Goal: Task Accomplishment & Management: Manage account settings

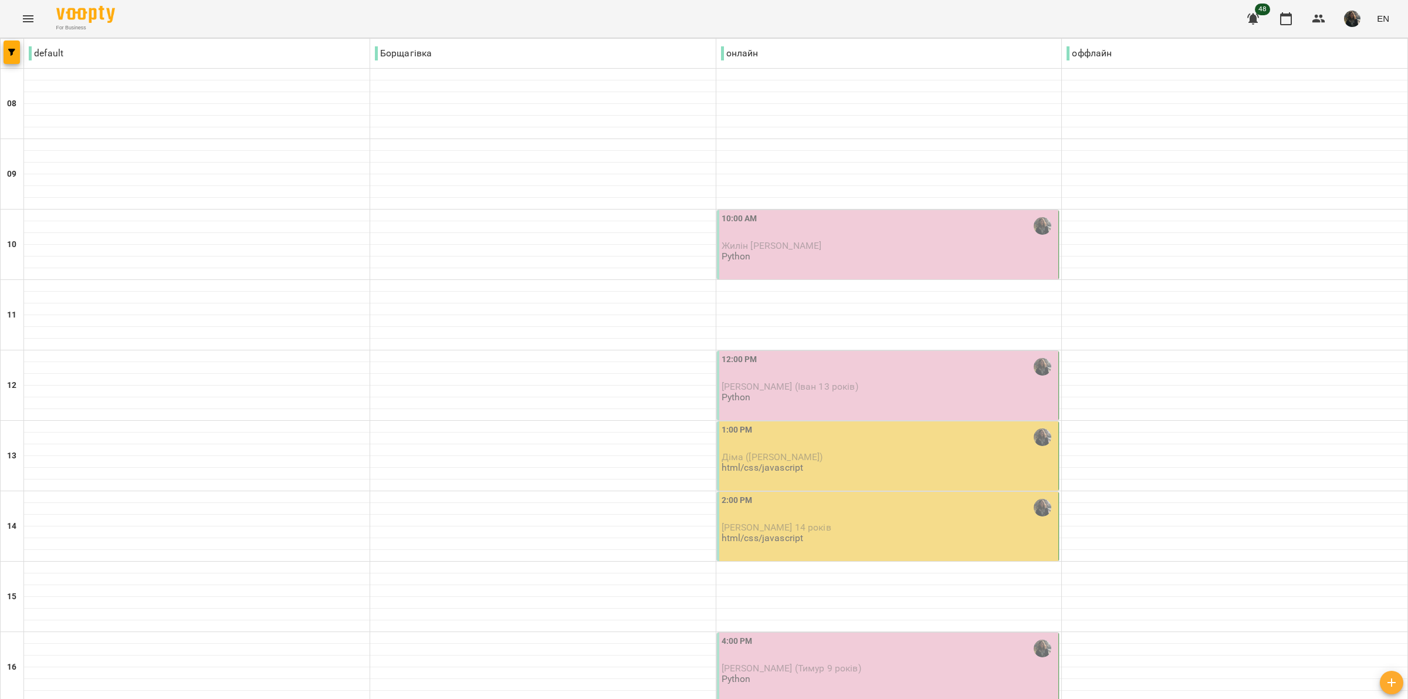
scroll to position [73, 0]
click at [877, 381] on p "[PERSON_NAME] (Іван 13 років)" at bounding box center [888, 386] width 335 height 10
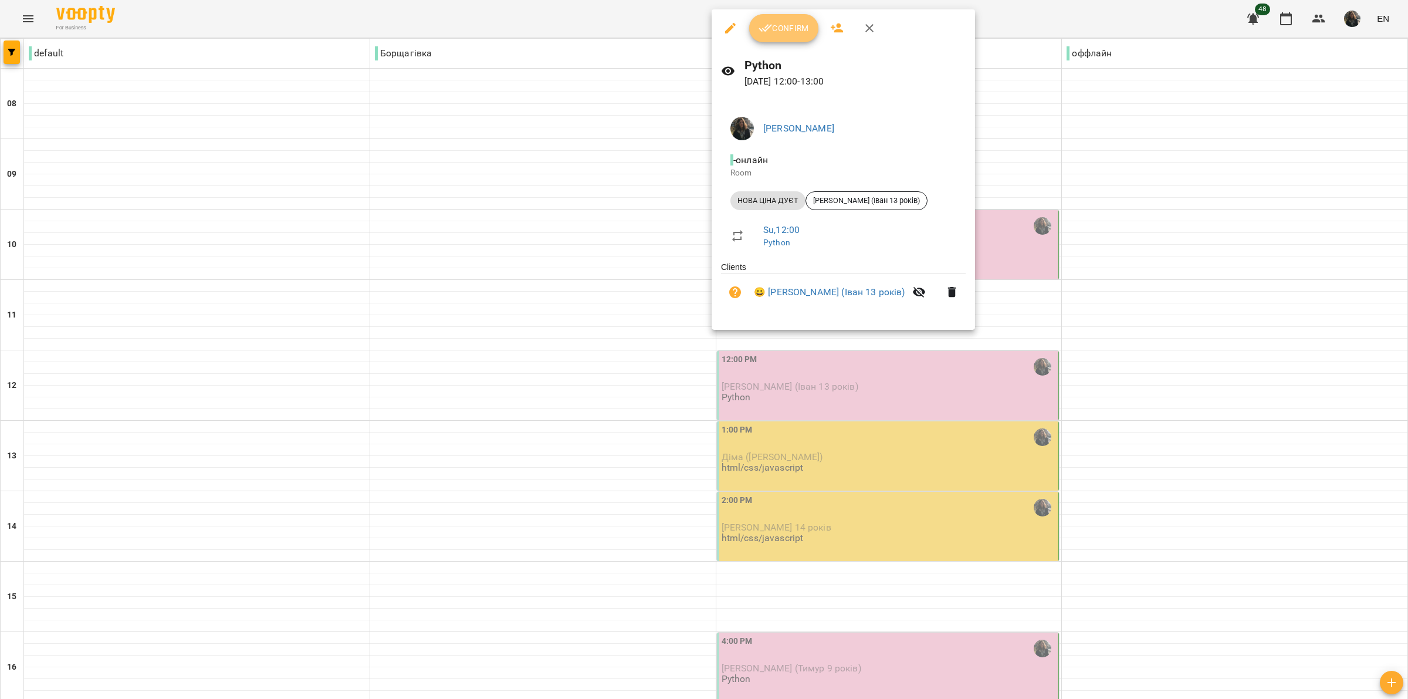
click at [787, 27] on span "Confirm" at bounding box center [783, 28] width 50 height 14
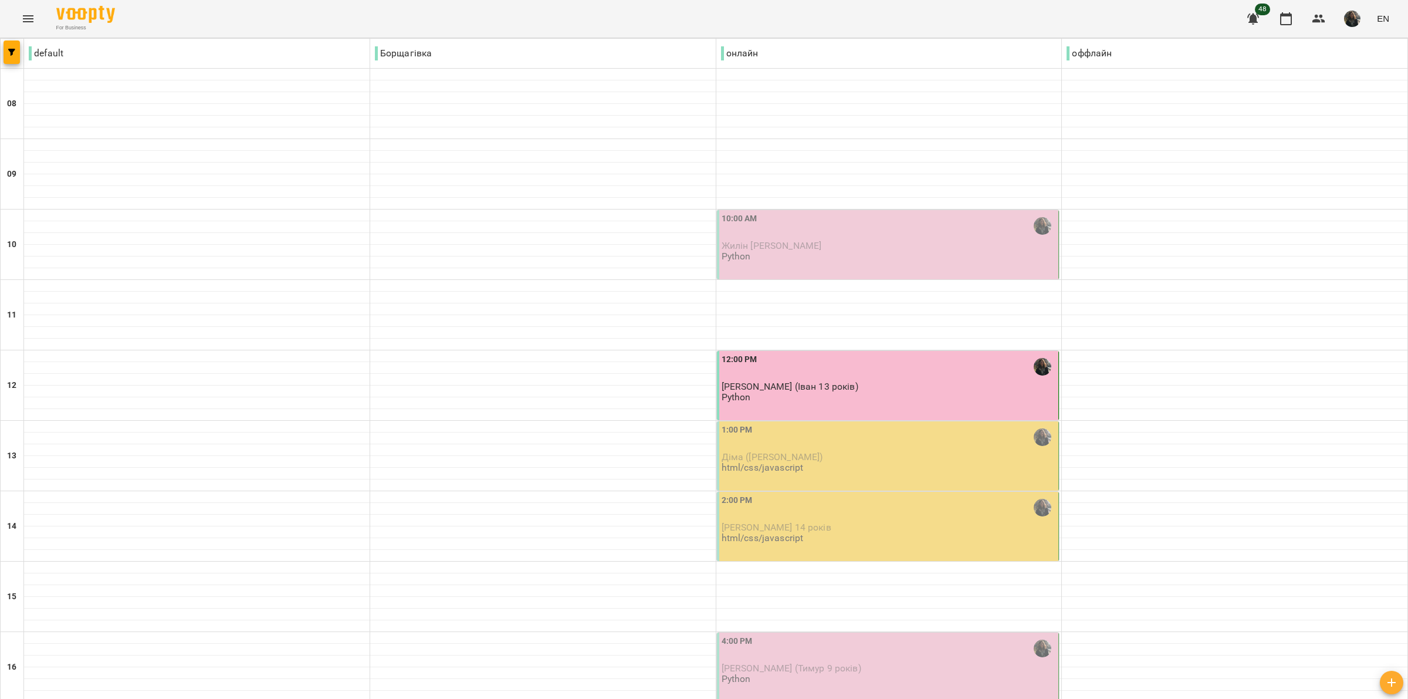
scroll to position [147, 0]
click at [809, 521] on span "[PERSON_NAME] 14 років" at bounding box center [776, 526] width 110 height 11
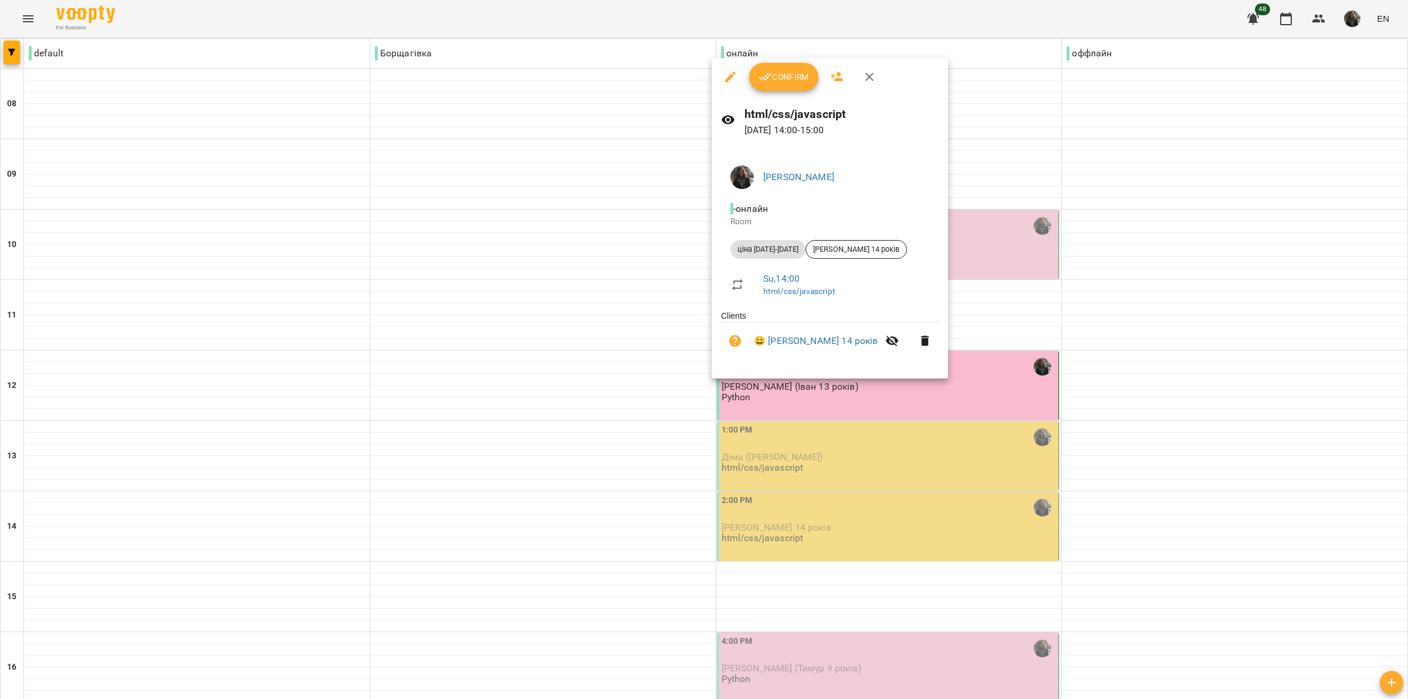
click at [967, 390] on div at bounding box center [704, 349] width 1408 height 699
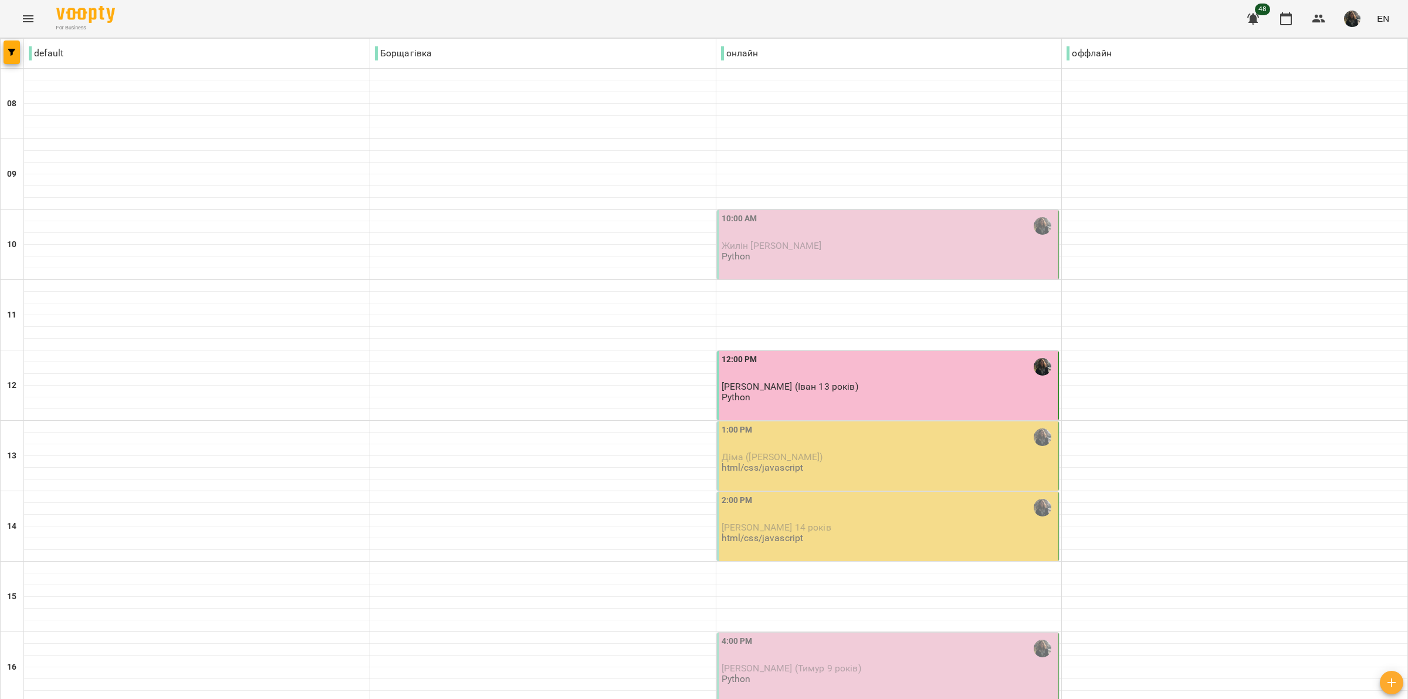
click at [967, 494] on div "2:00 PM [PERSON_NAME] 14 років html/css/javascript" at bounding box center [888, 519] width 335 height 50
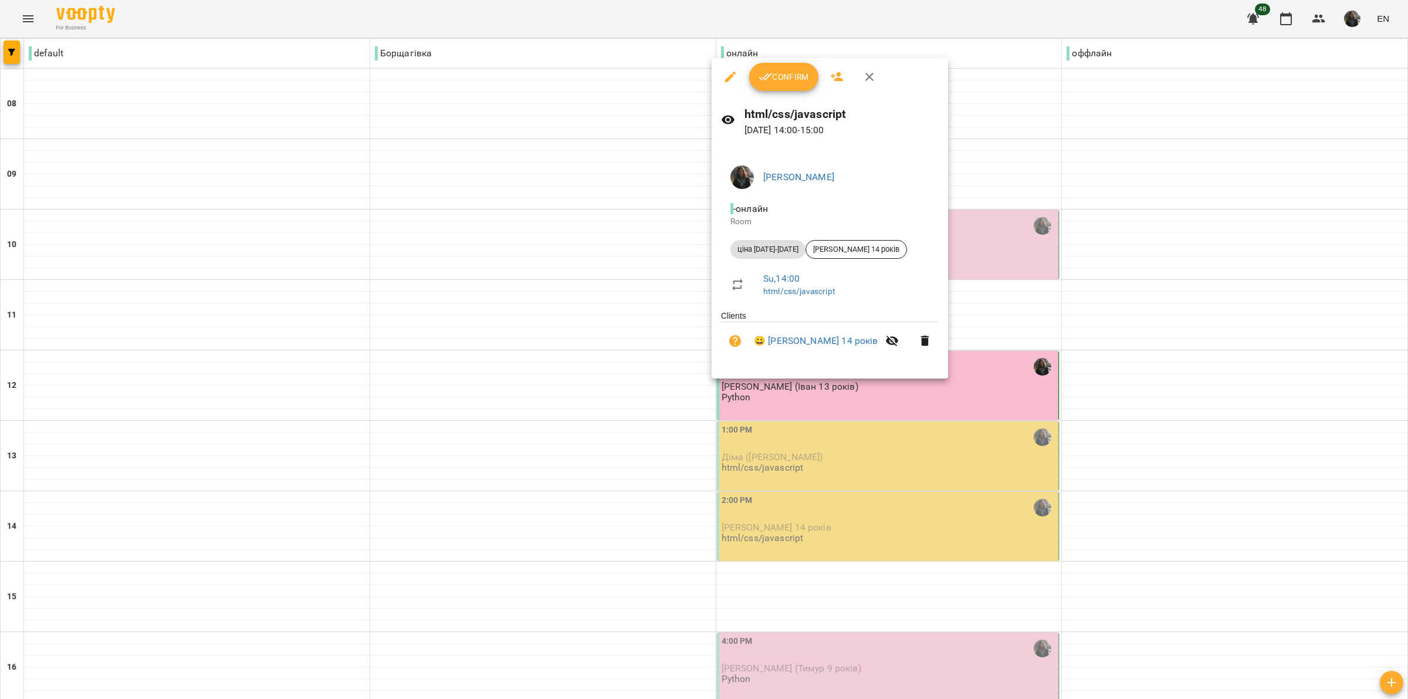
click at [791, 79] on span "Confirm" at bounding box center [783, 77] width 50 height 14
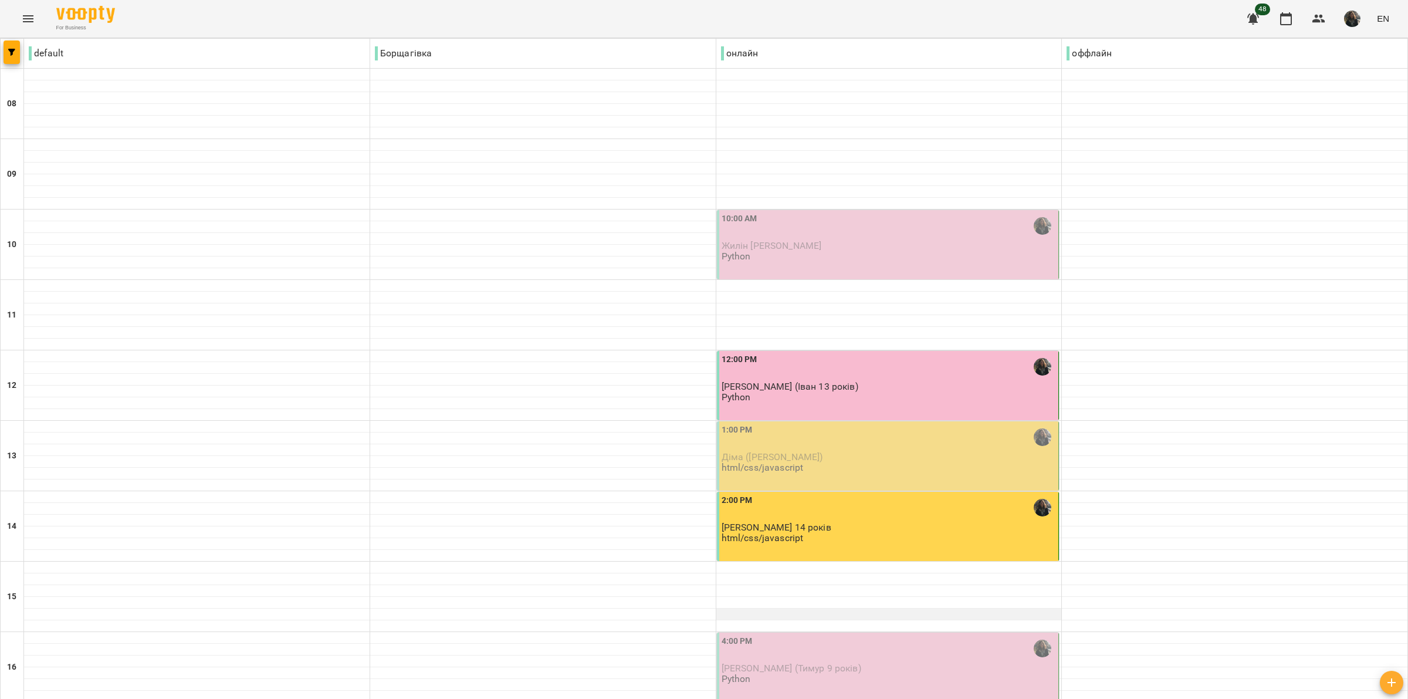
scroll to position [220, 0]
click at [852, 663] on p "[PERSON_NAME] (Тимур 9 років)" at bounding box center [888, 668] width 335 height 10
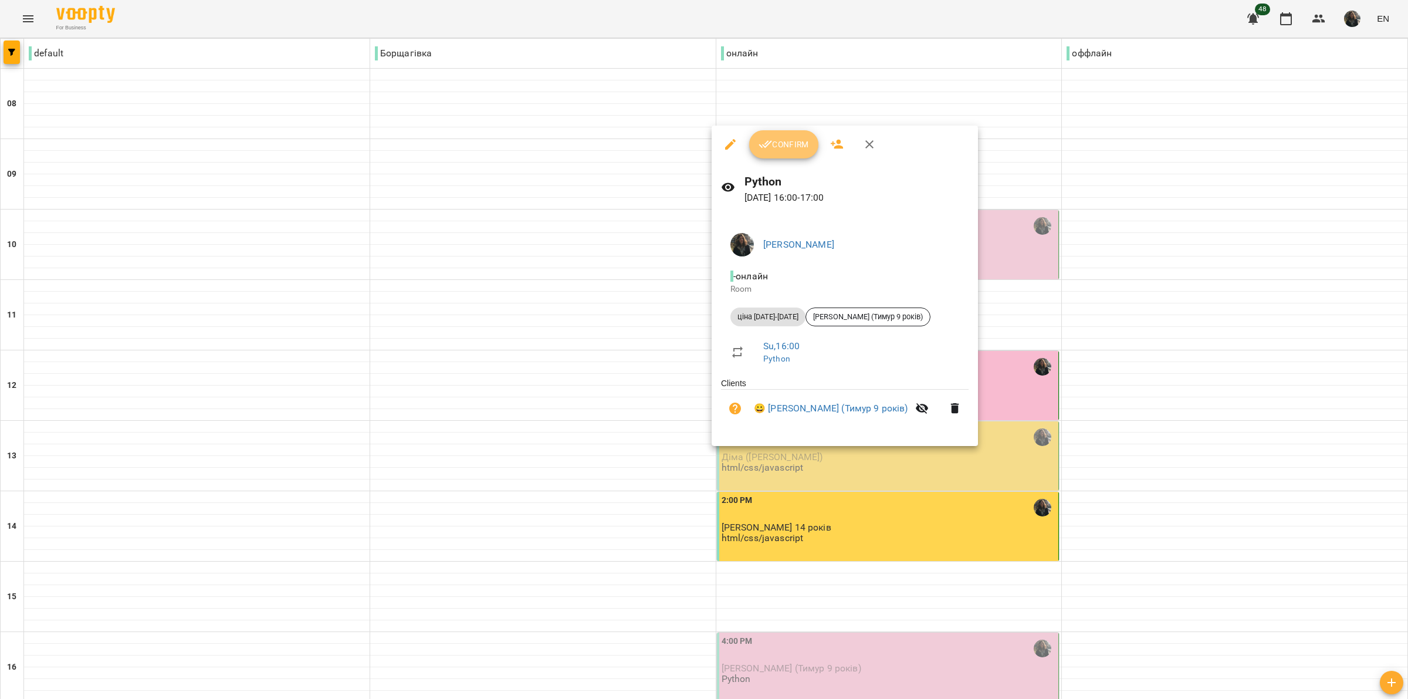
click at [770, 137] on icon "button" at bounding box center [765, 144] width 14 height 14
